Goal: Navigation & Orientation: Find specific page/section

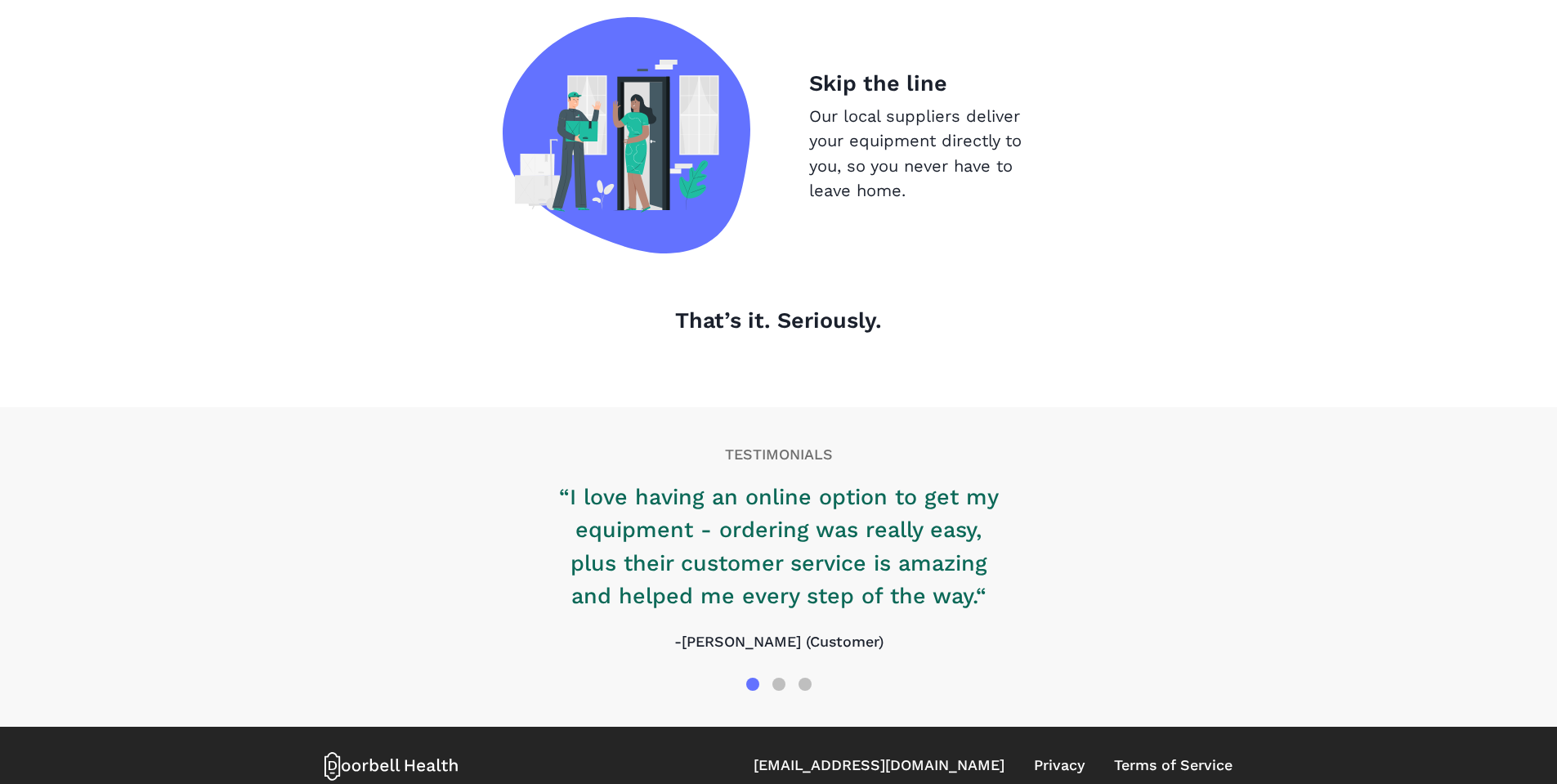
scroll to position [1728, 0]
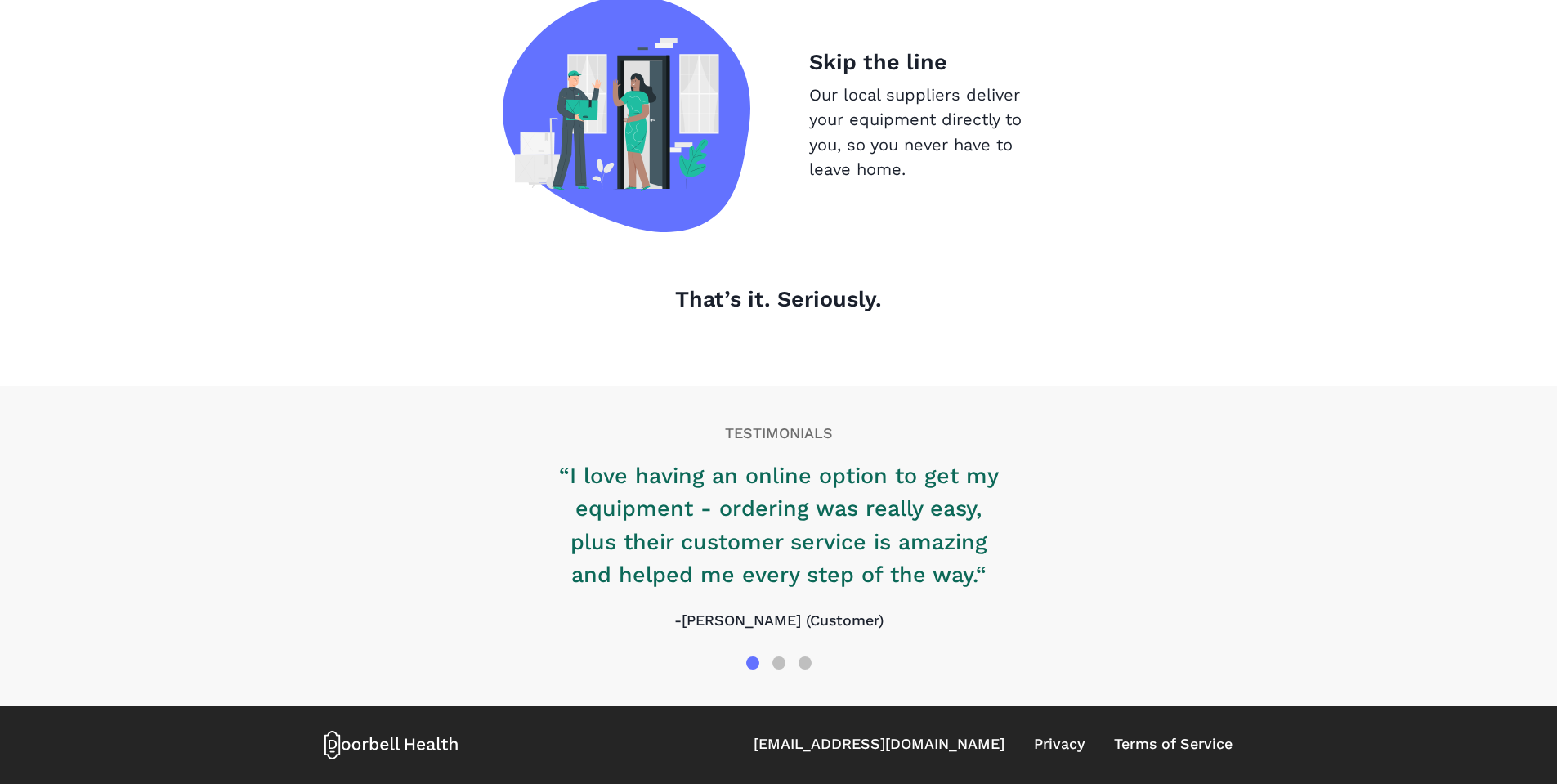
click at [426, 743] on icon at bounding box center [391, 744] width 134 height 30
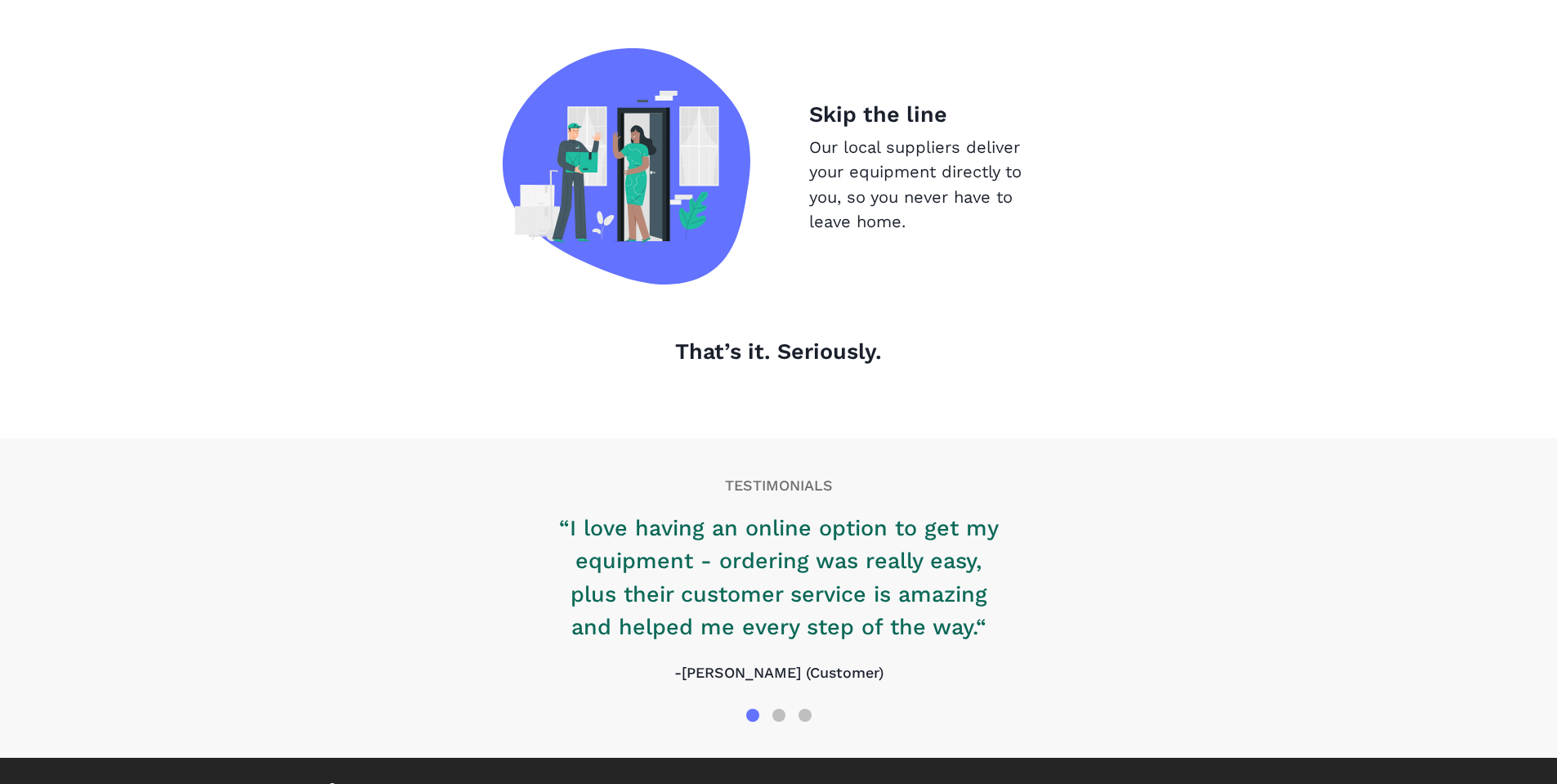
scroll to position [1646, 0]
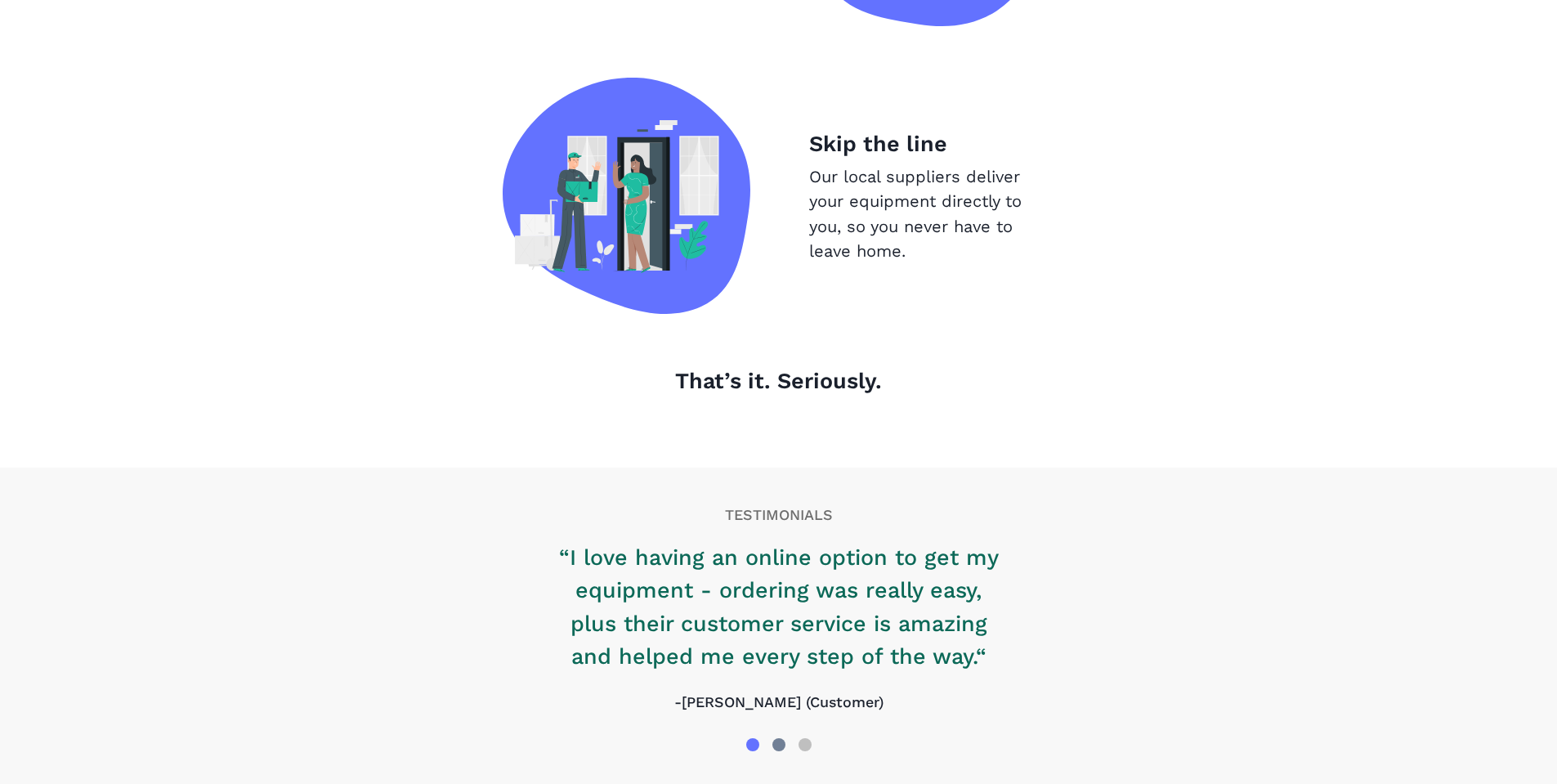
click at [773, 744] on div at bounding box center [779, 745] width 13 height 13
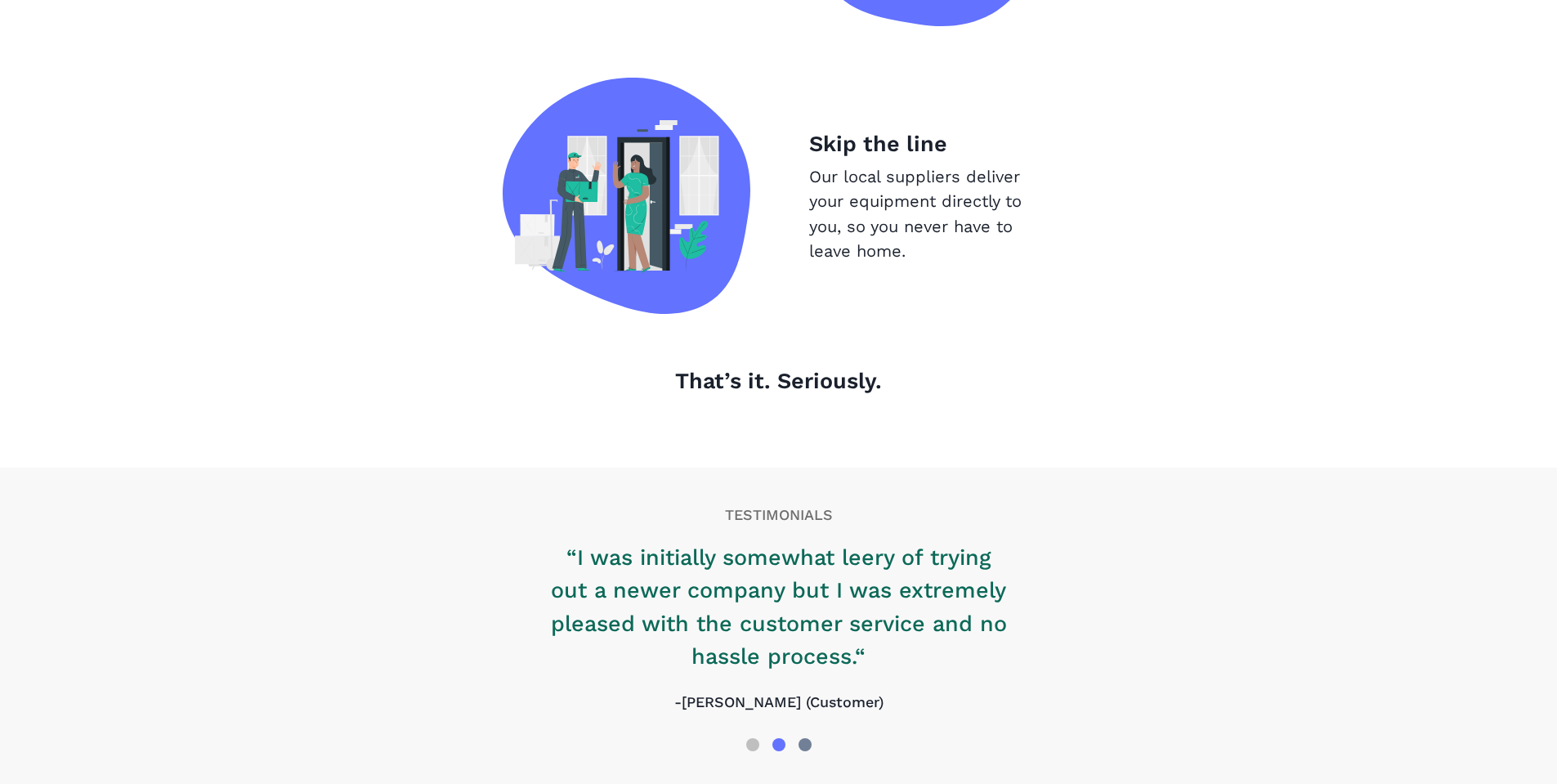
click at [801, 742] on div at bounding box center [805, 745] width 13 height 13
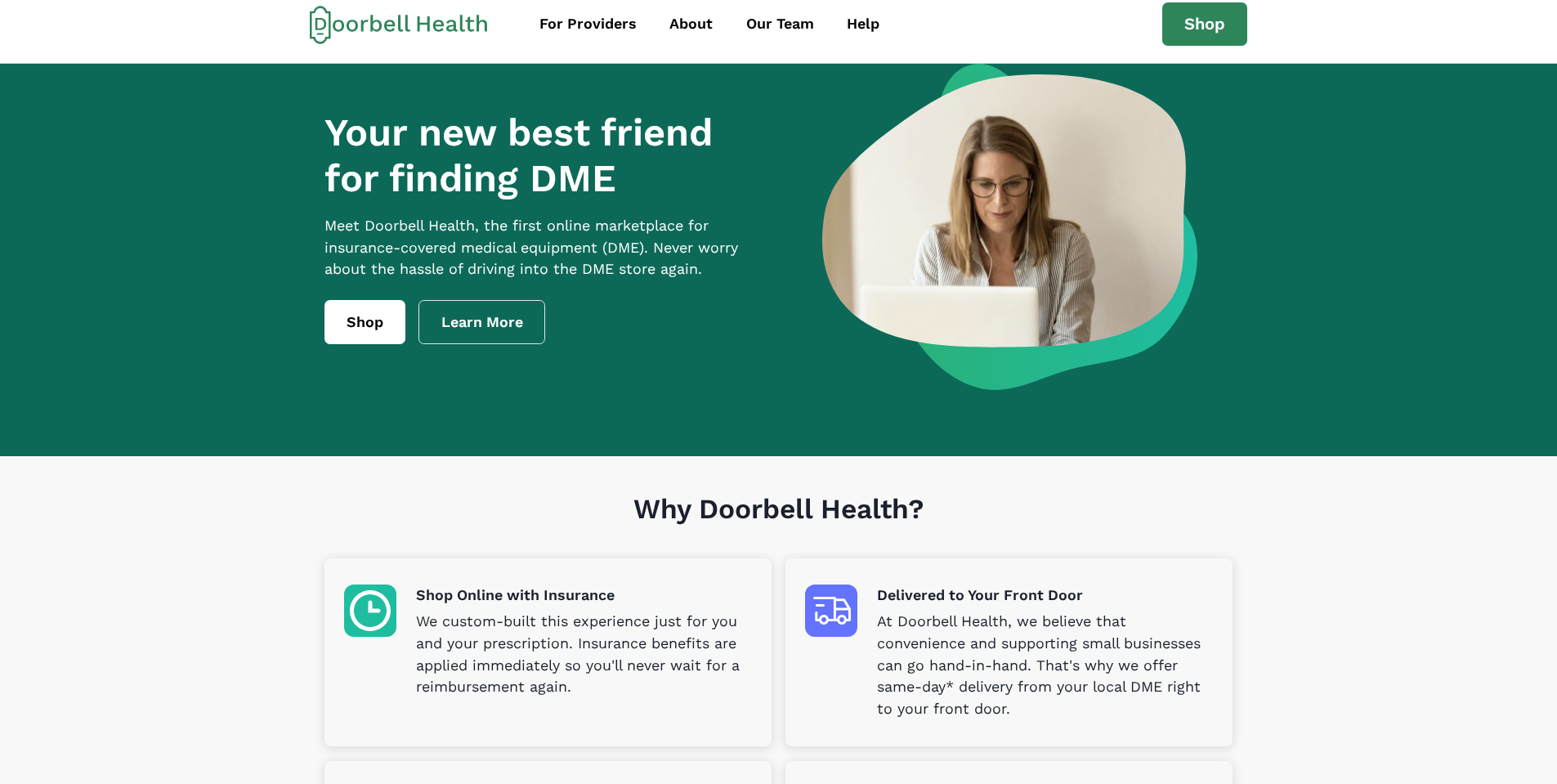
scroll to position [0, 0]
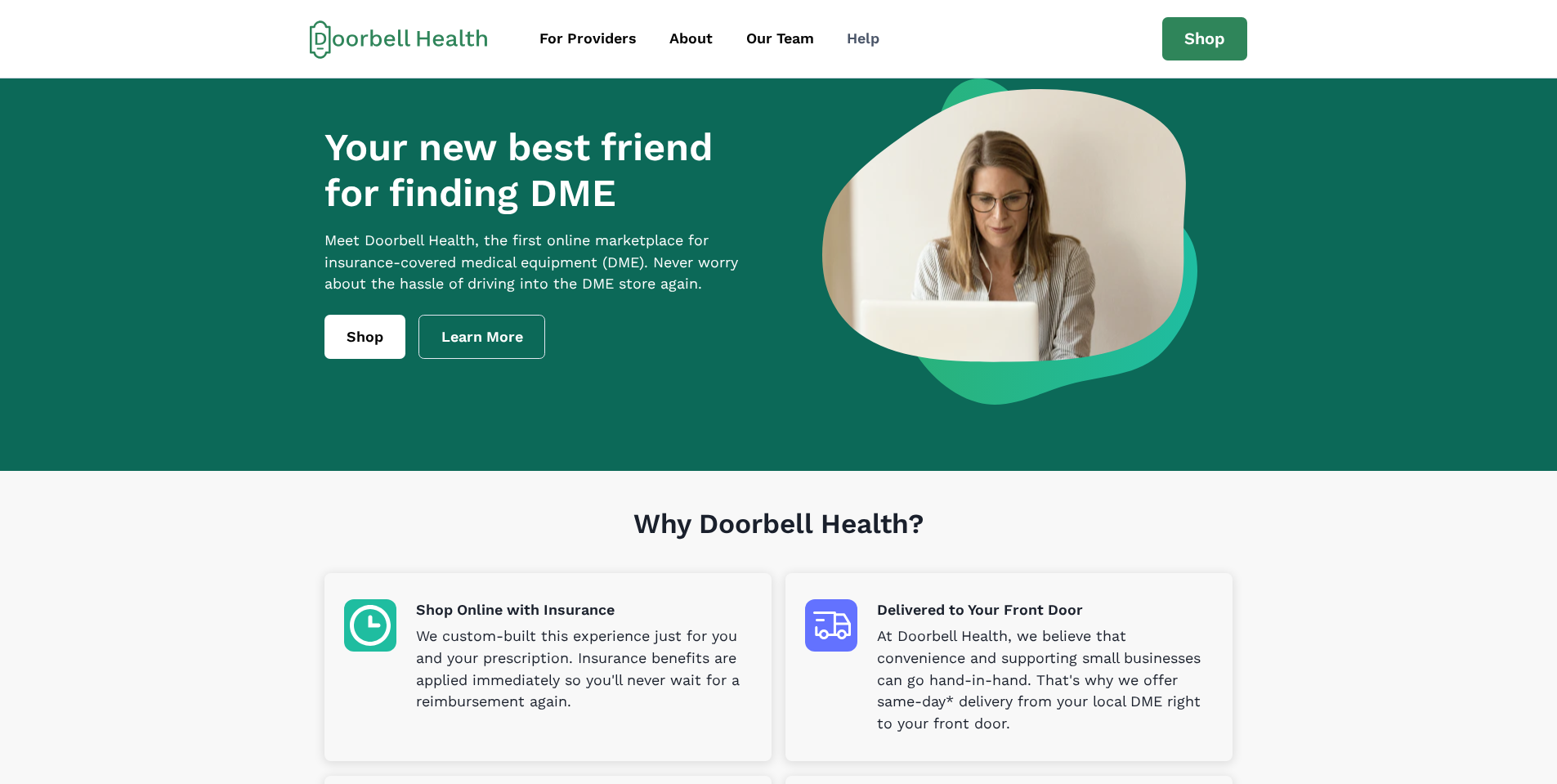
click at [858, 47] on div "Help" at bounding box center [862, 38] width 32 height 22
click at [596, 40] on div "For Providers" at bounding box center [588, 38] width 97 height 22
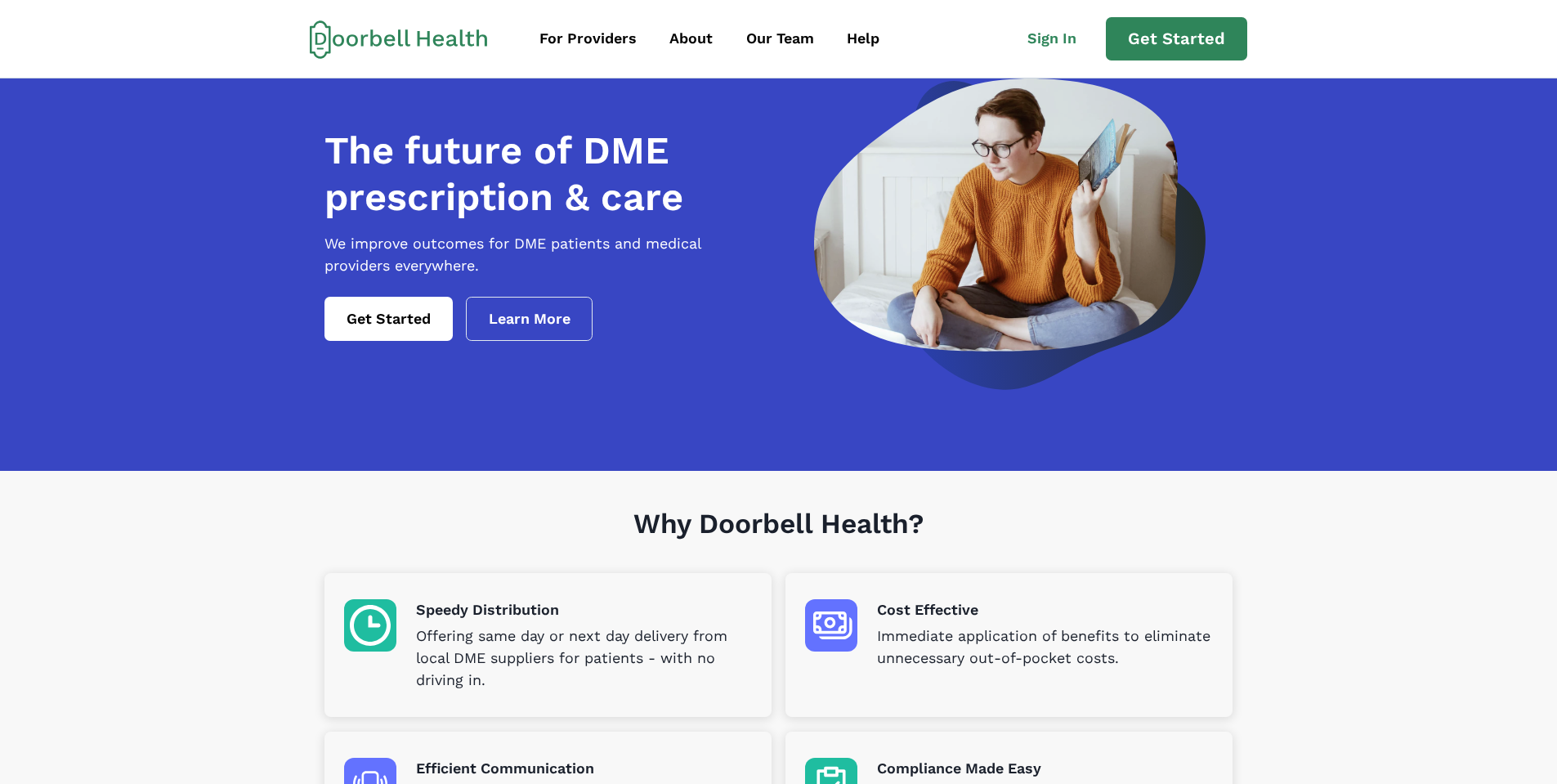
click at [379, 38] on icon at bounding box center [376, 38] width 11 height 17
